Goal: Find specific page/section: Find specific page/section

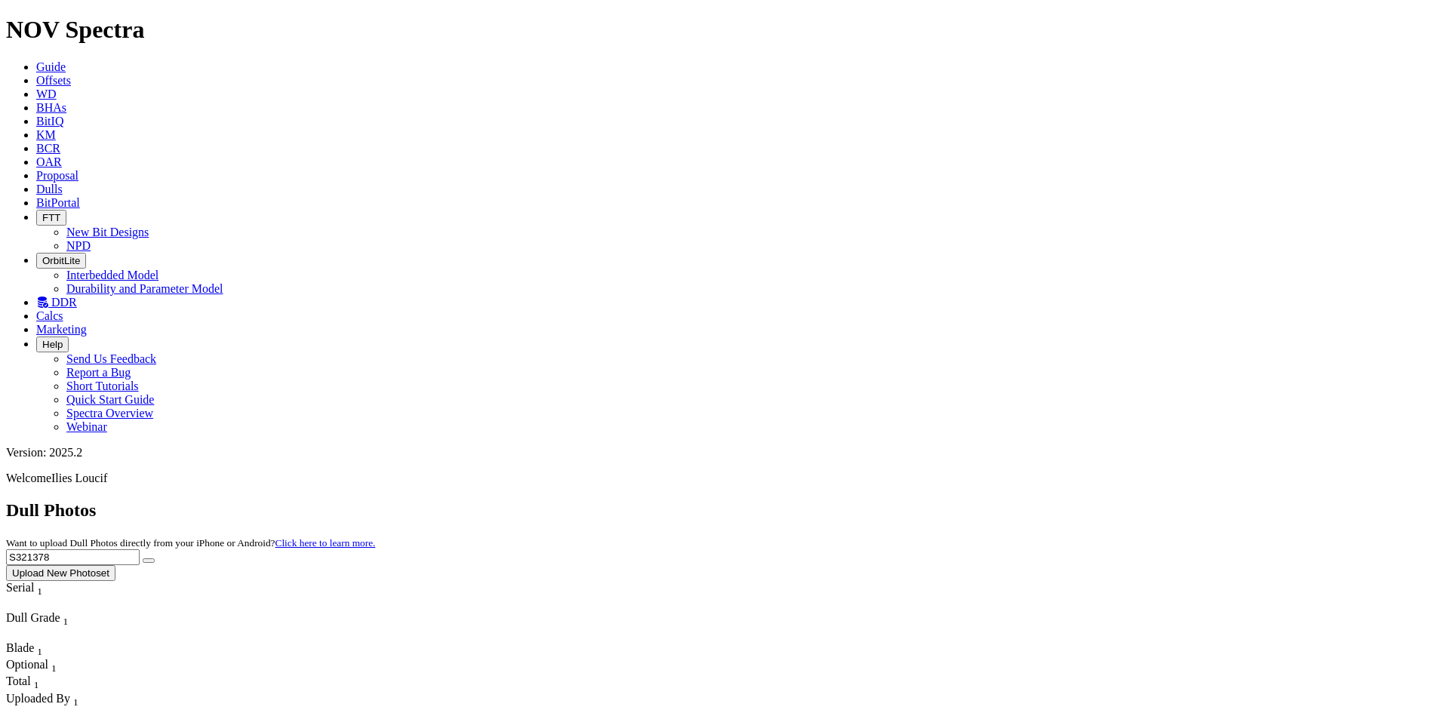
type input "S321378"
click at [149, 561] on icon "submit" at bounding box center [149, 561] width 0 height 0
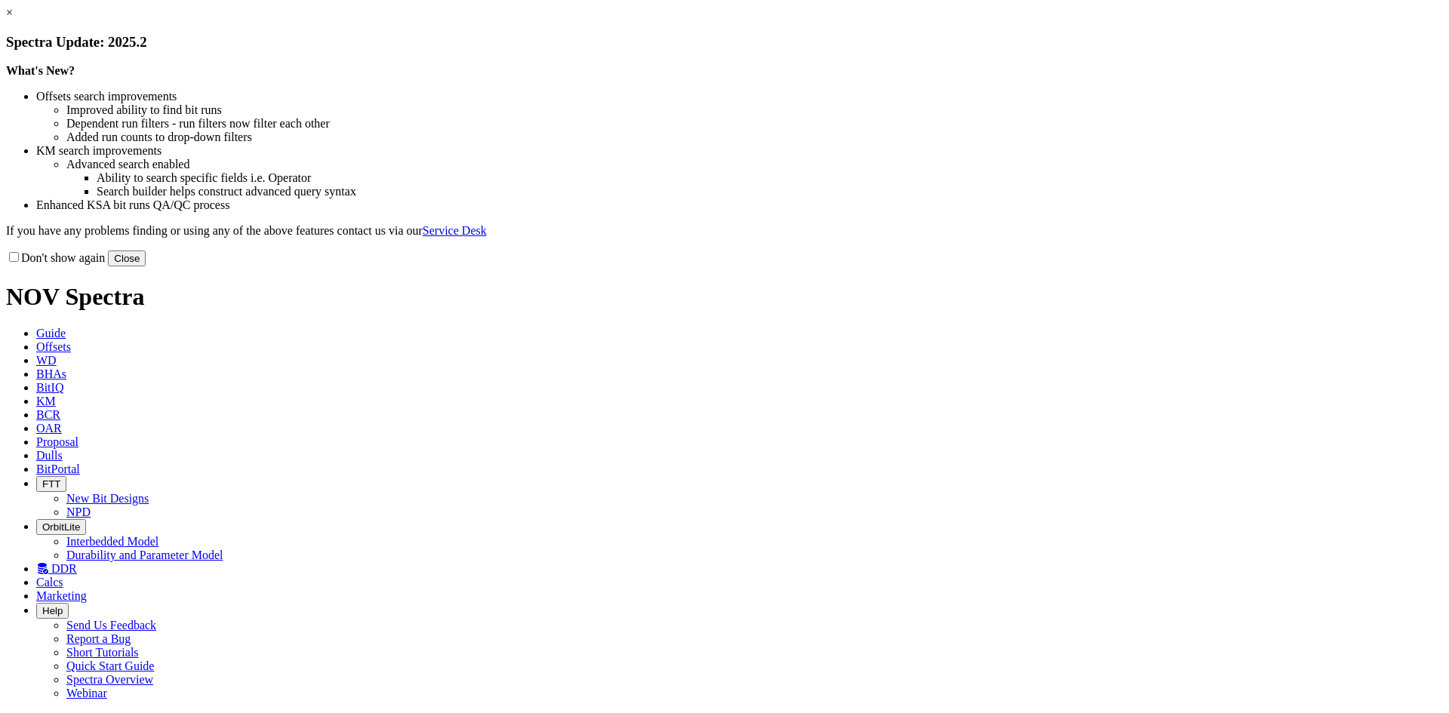
click at [13, 19] on link "×" at bounding box center [9, 12] width 7 height 13
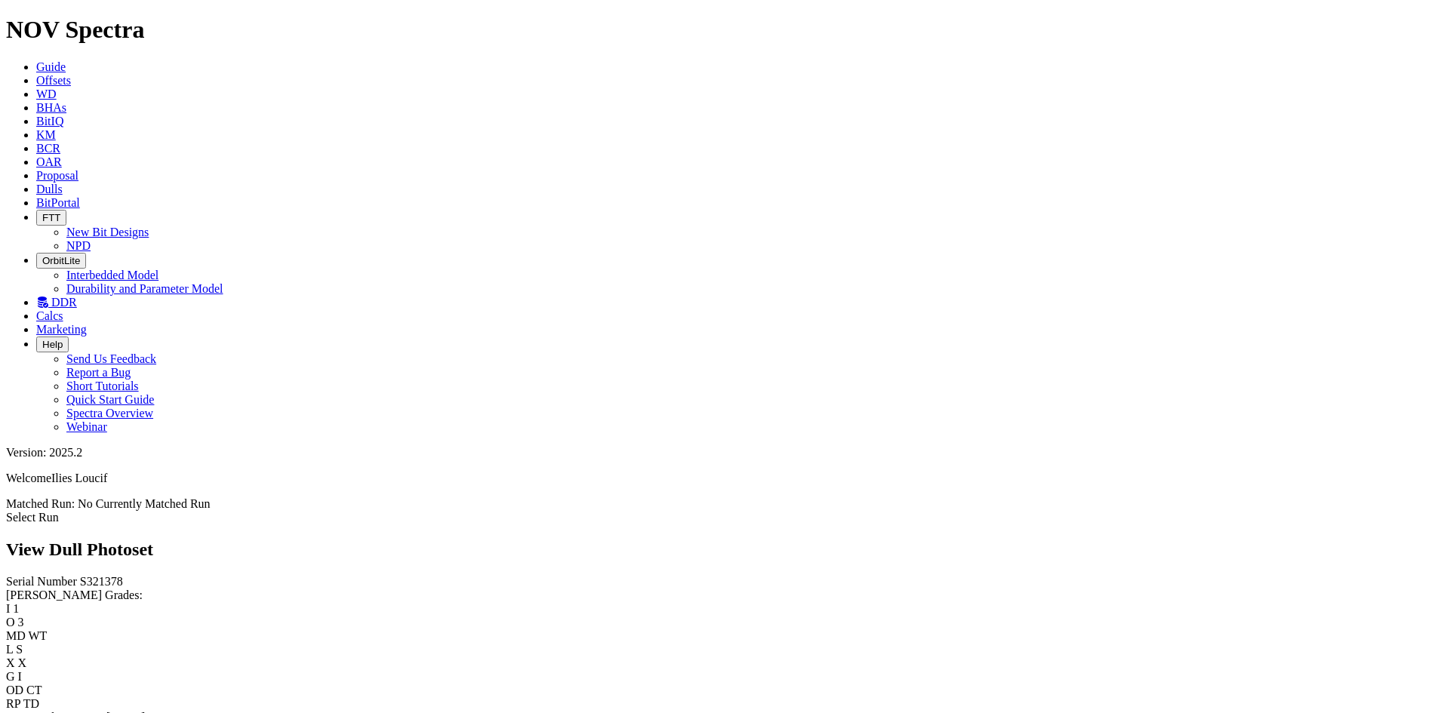
click at [59, 511] on link "Select Run" at bounding box center [32, 517] width 53 height 13
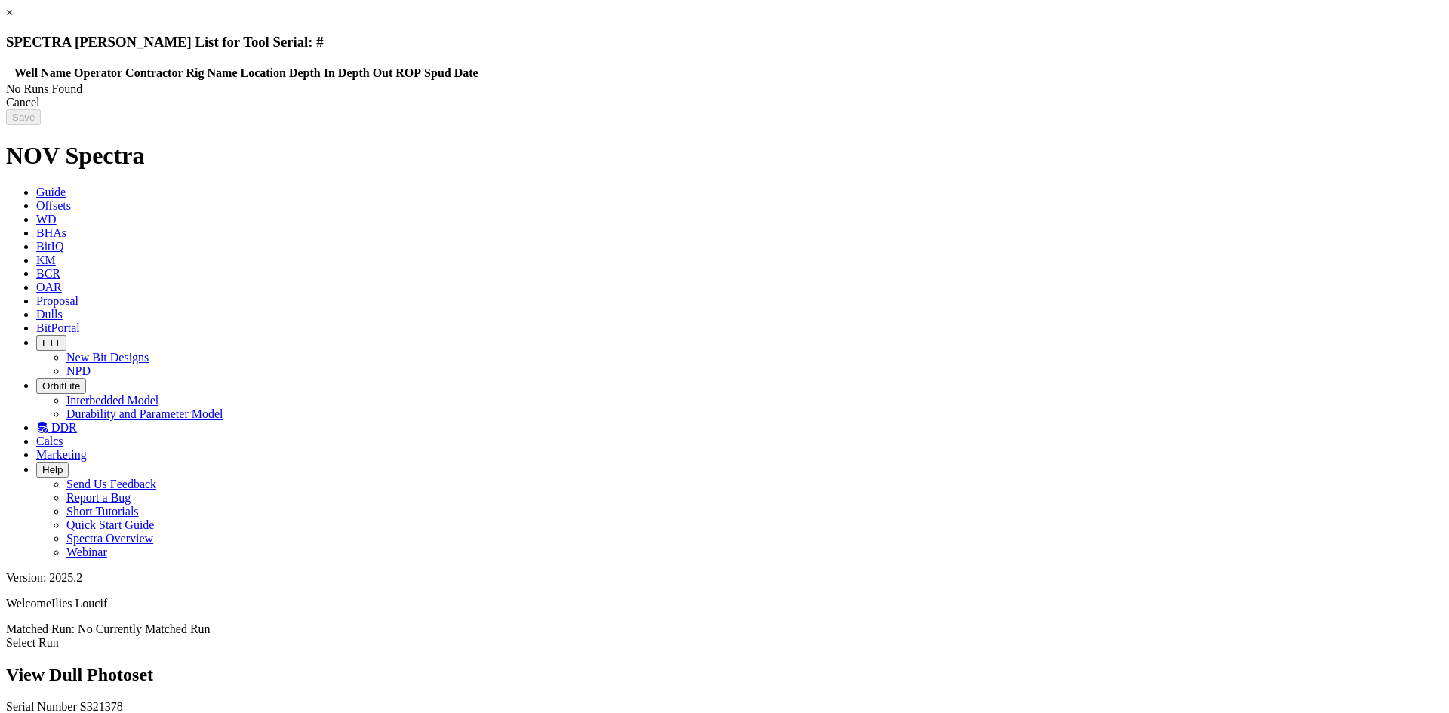
click at [13, 19] on link "×" at bounding box center [9, 12] width 7 height 13
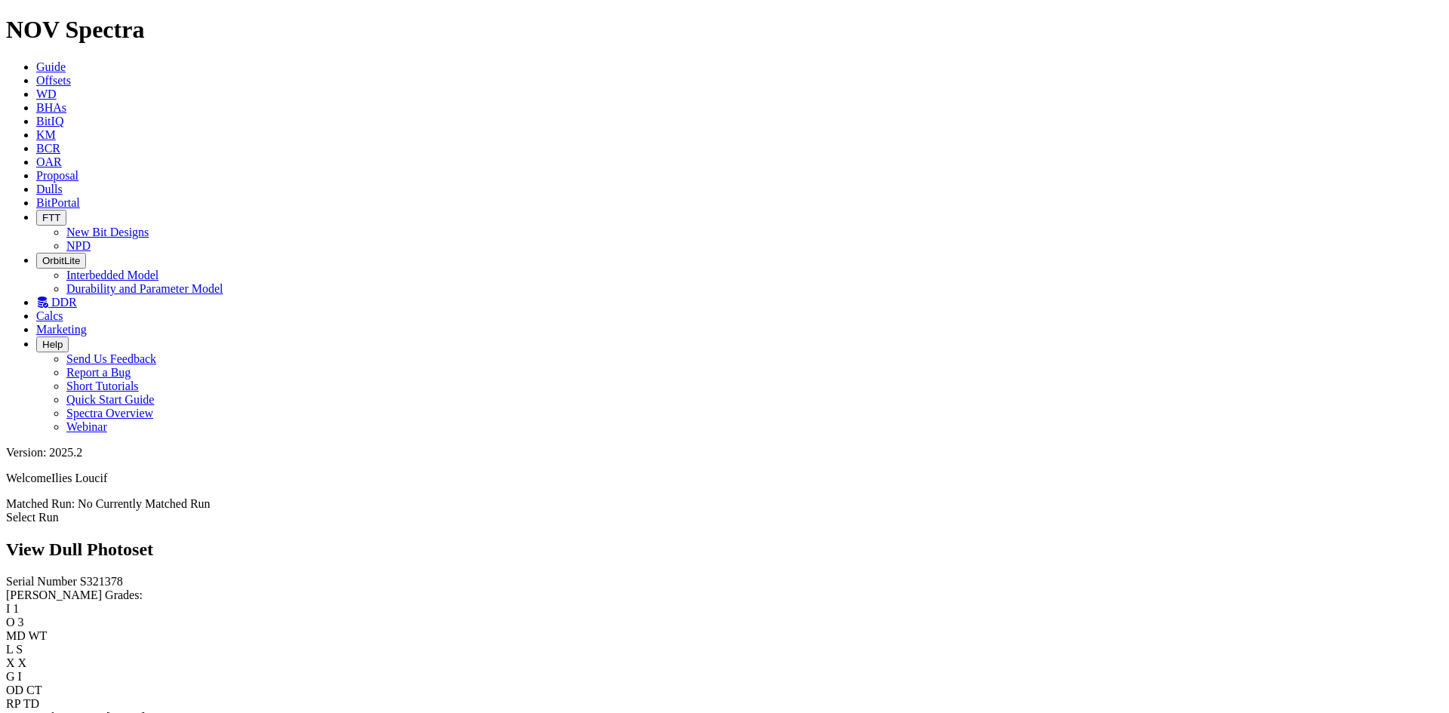
click at [48, 296] on icon at bounding box center [42, 302] width 12 height 13
